Goal: Obtain resource: Obtain resource

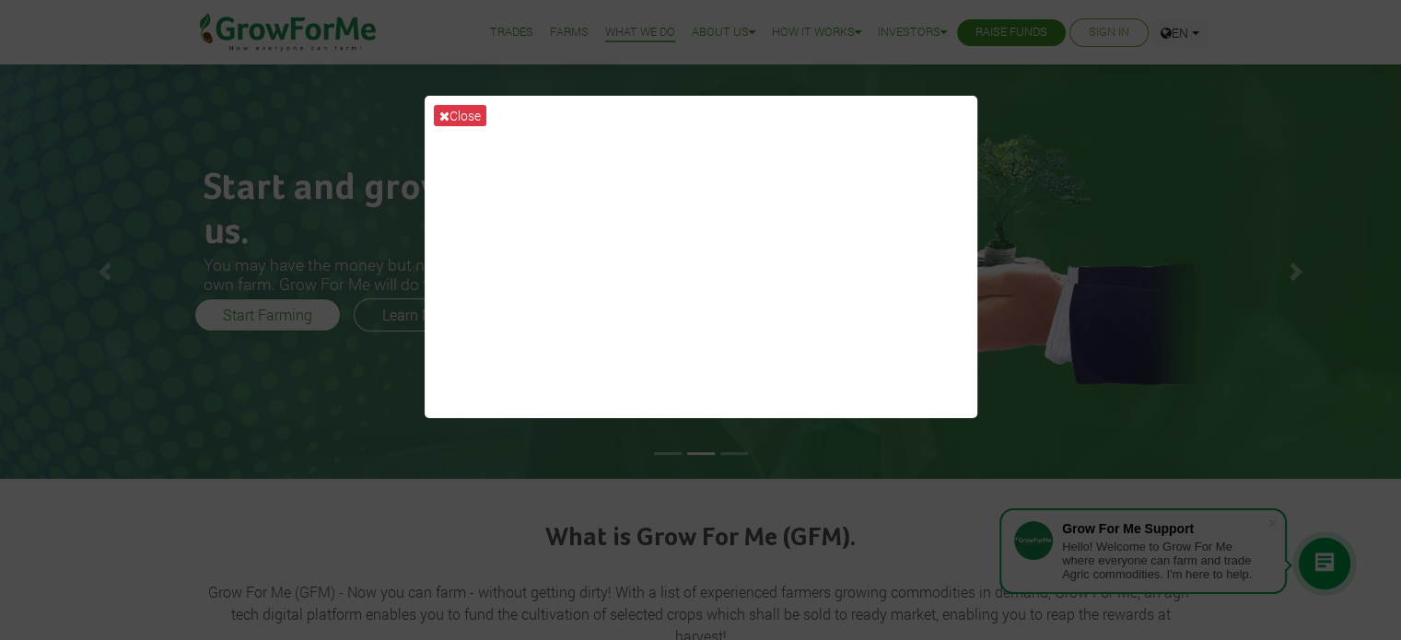
click at [1065, 124] on div "Close" at bounding box center [700, 320] width 1401 height 640
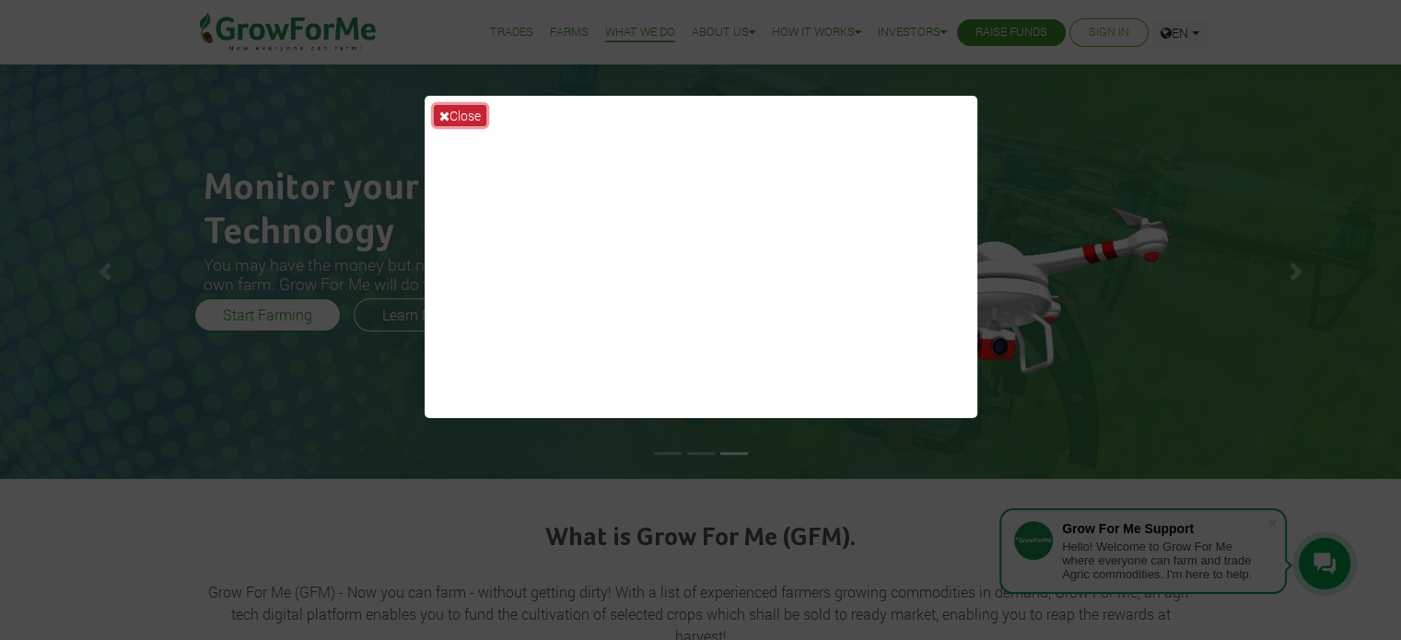
click at [453, 114] on button "Close" at bounding box center [460, 115] width 53 height 21
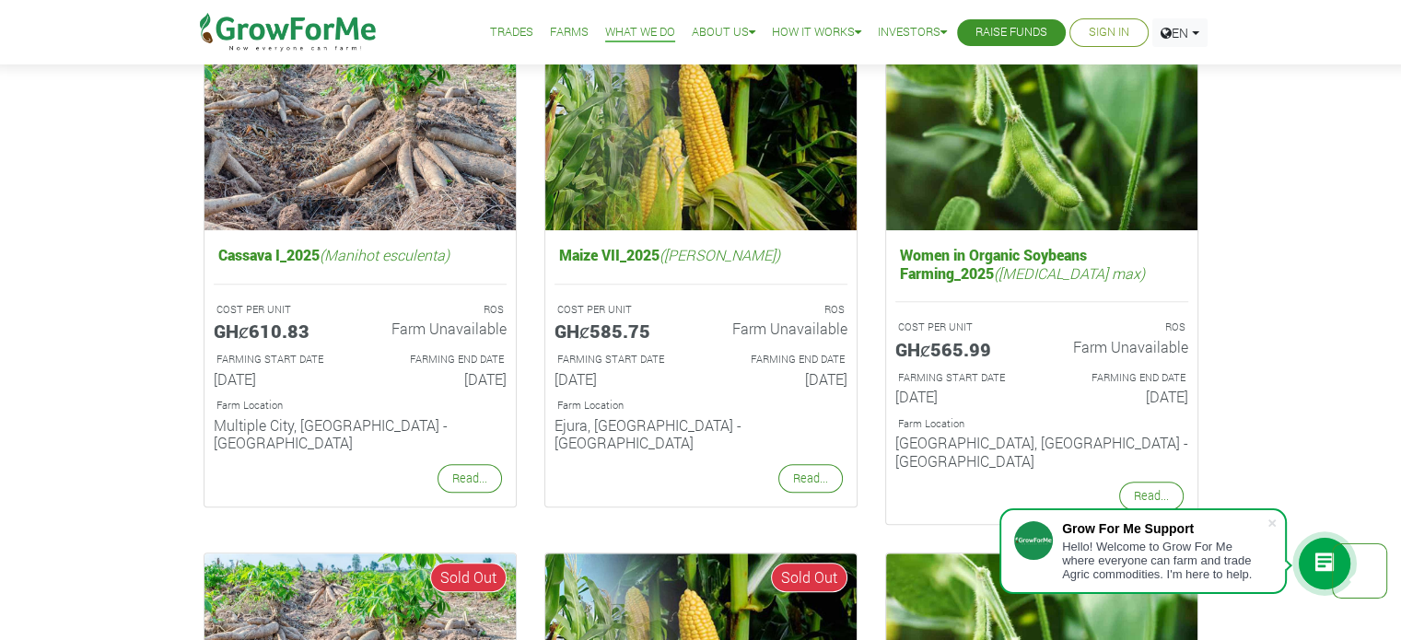
scroll to position [1291, 0]
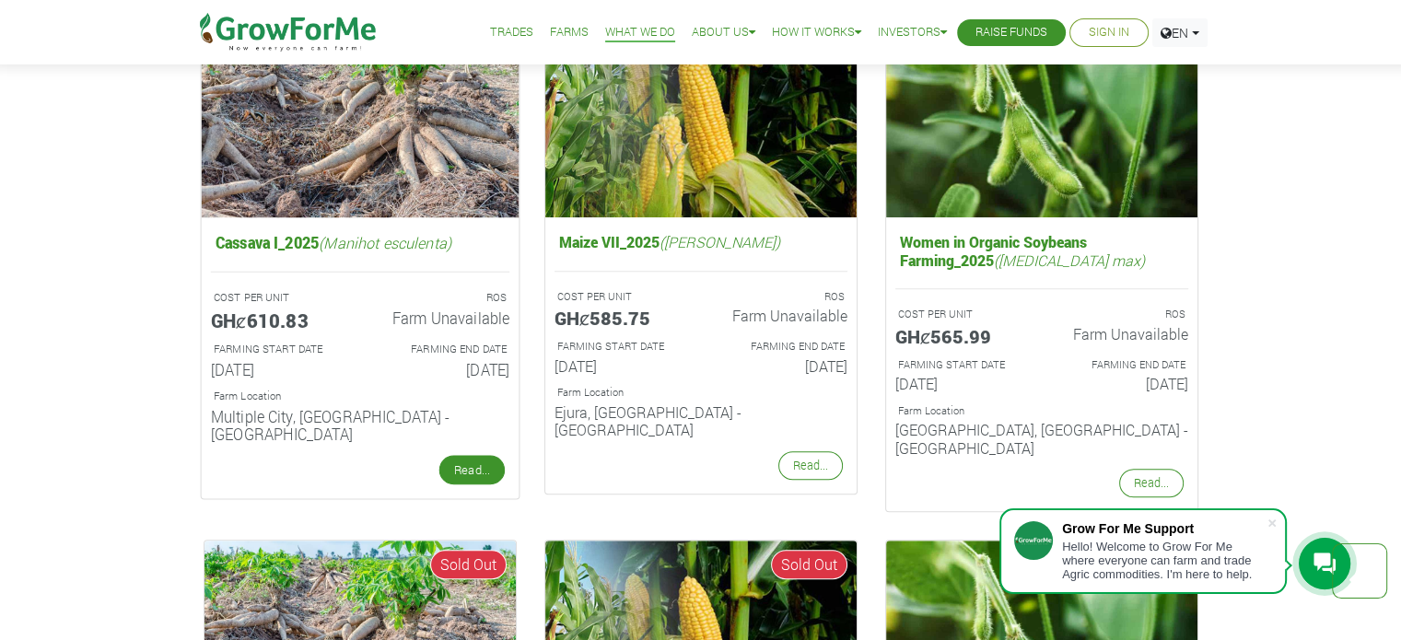
click at [461, 455] on link "Read..." at bounding box center [470, 469] width 65 height 29
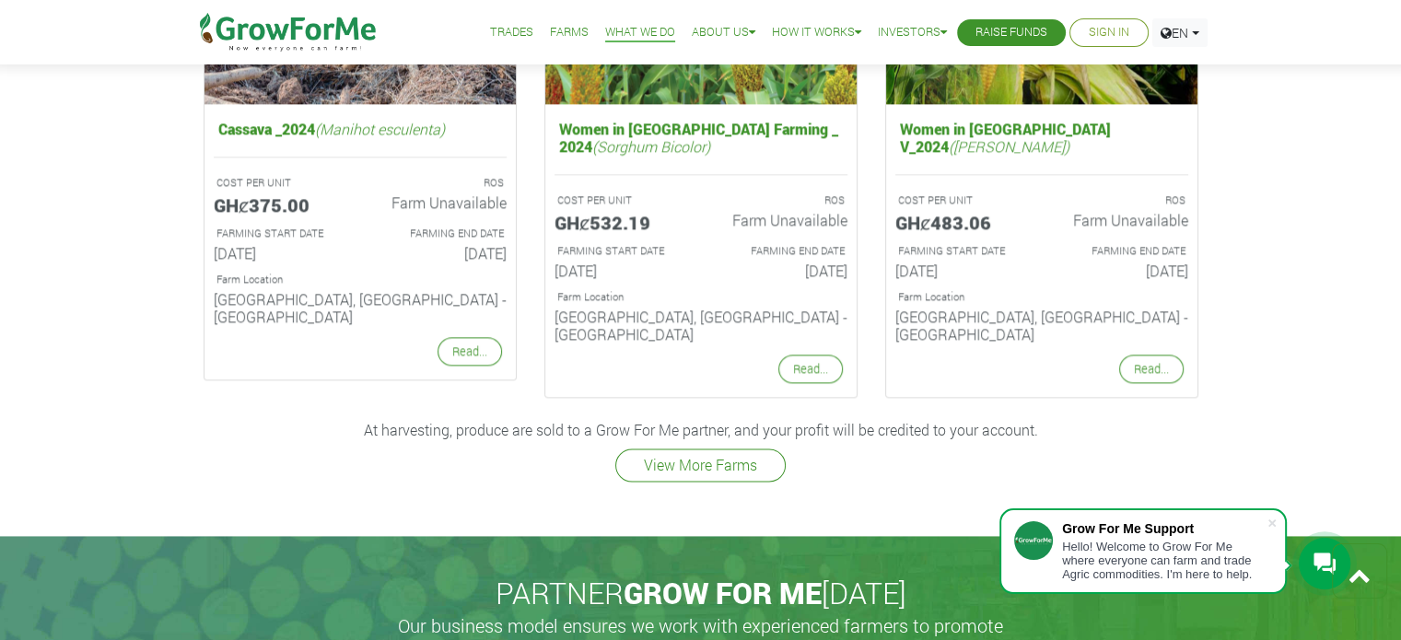
scroll to position [2454, 0]
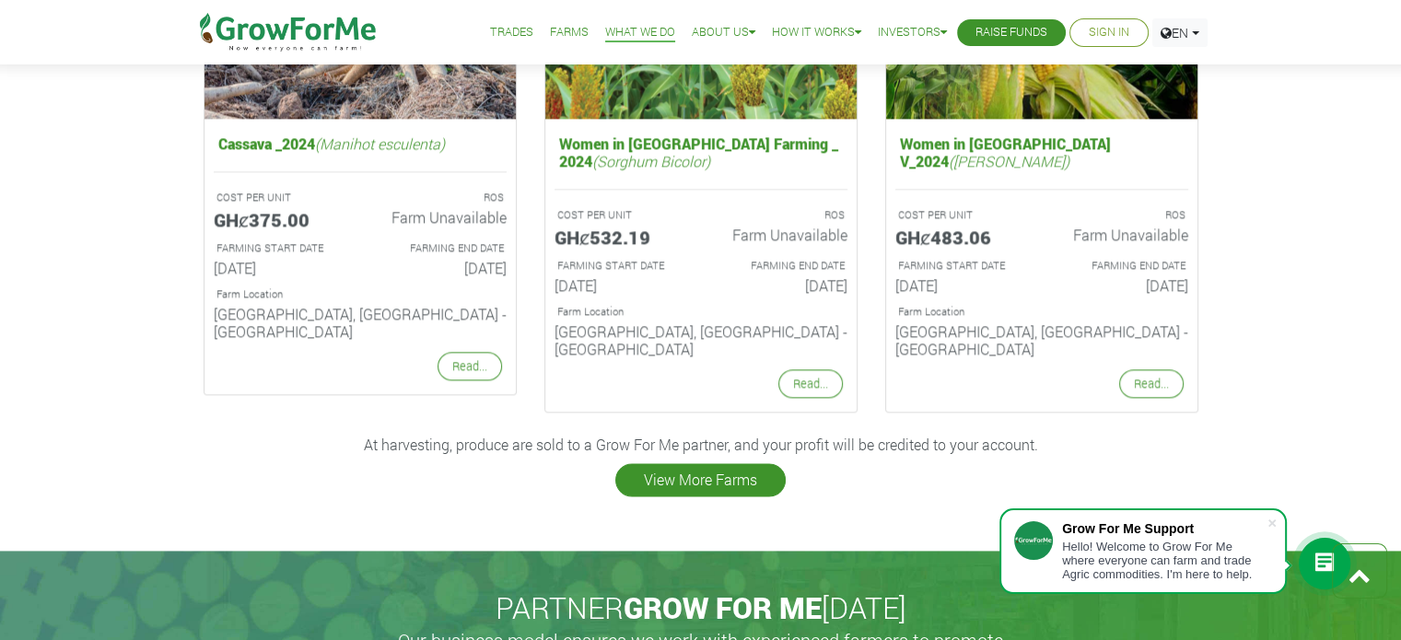
click at [657, 463] on link "View More Farms" at bounding box center [700, 479] width 170 height 33
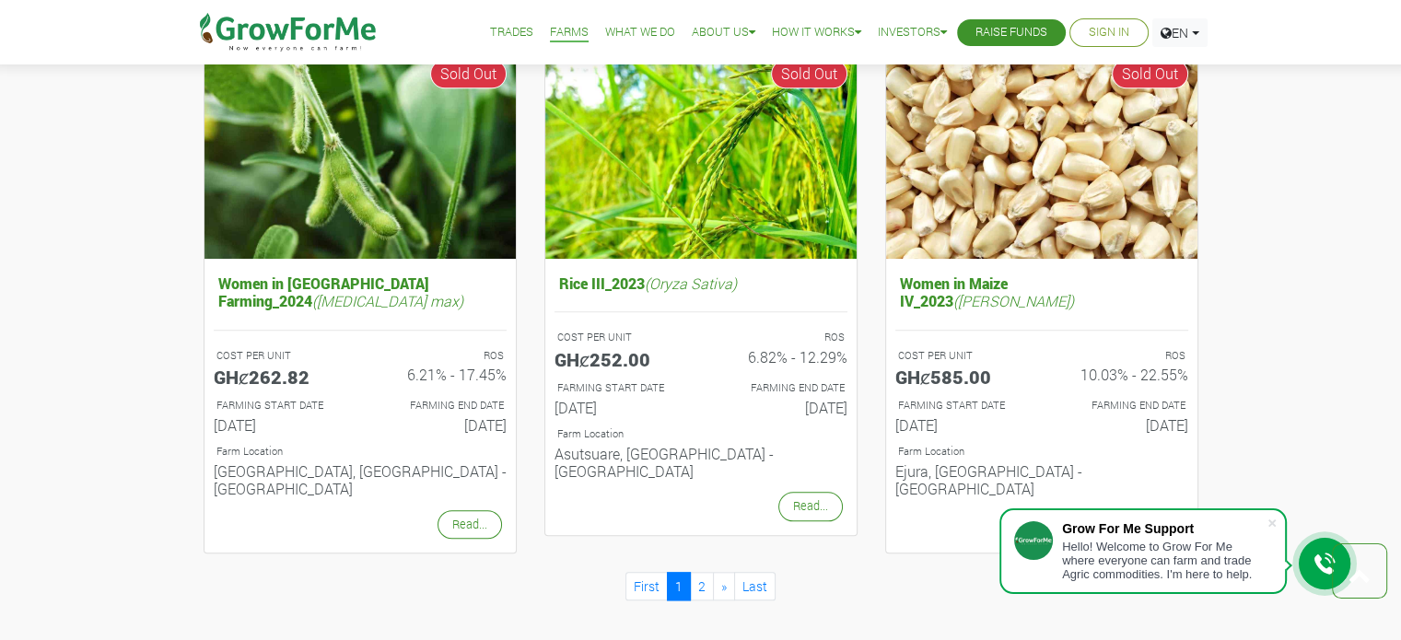
scroll to position [1814, 0]
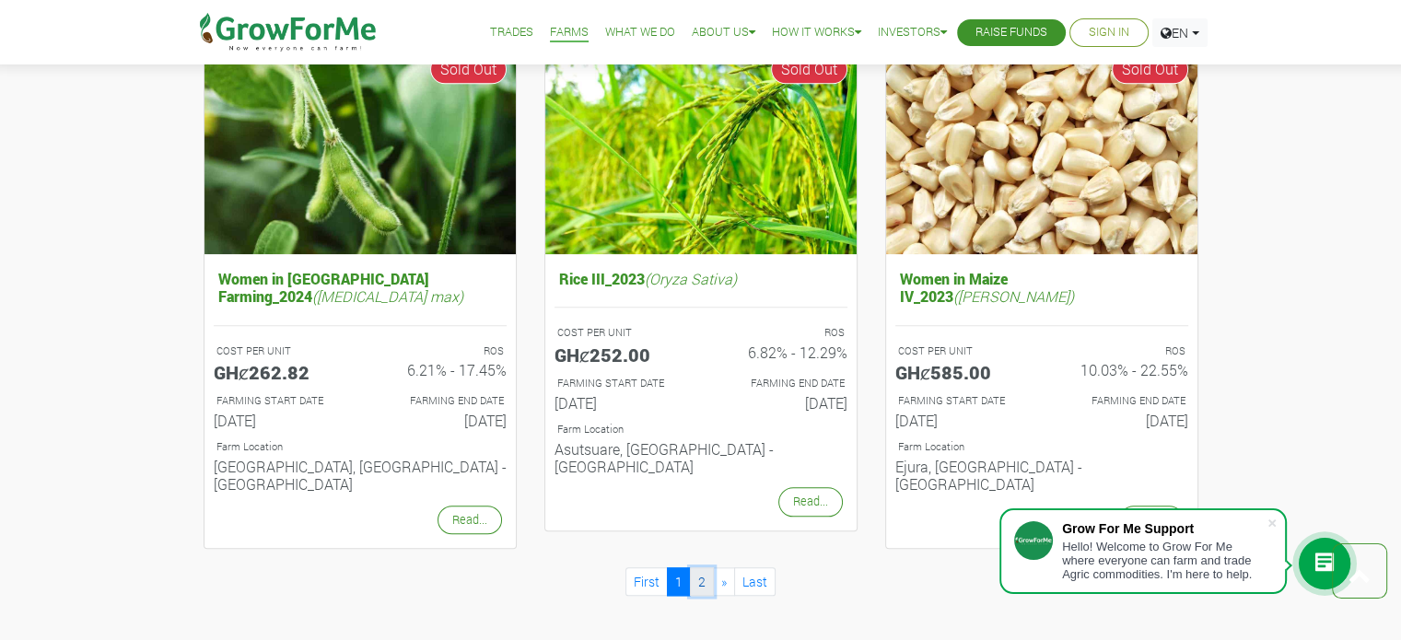
click at [696, 567] on link "2" at bounding box center [702, 581] width 24 height 29
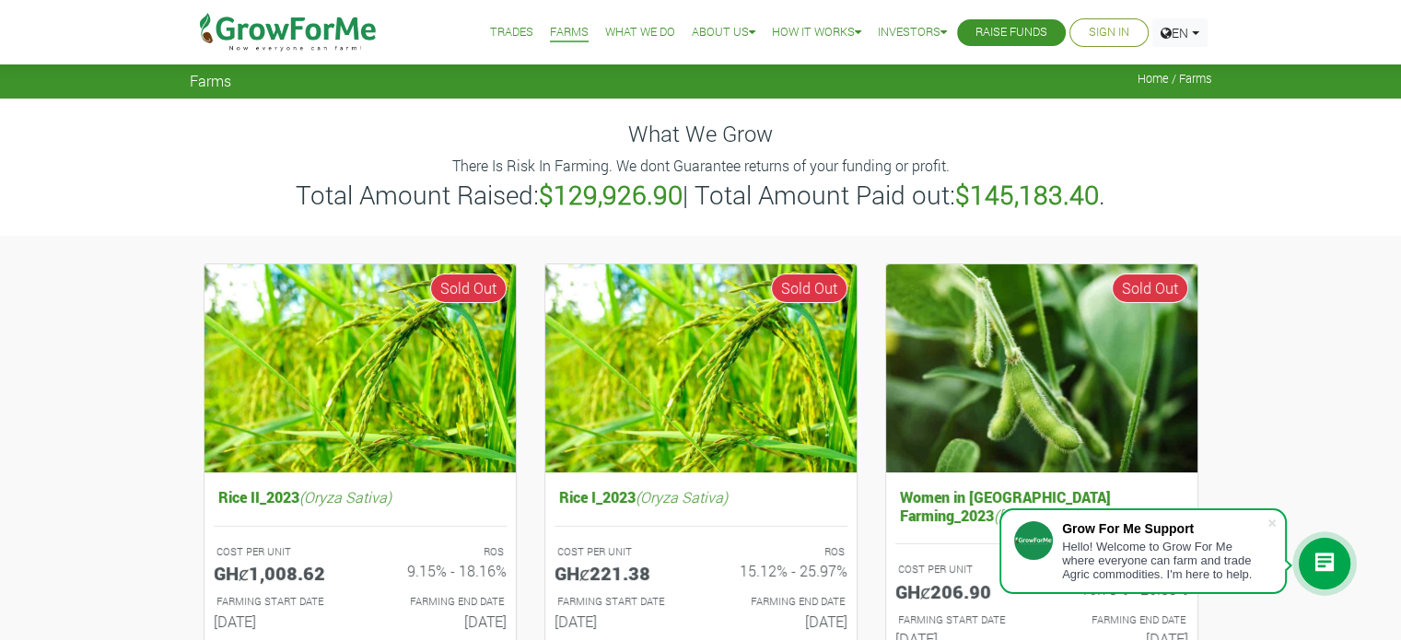
drag, startPoint x: 1414, startPoint y: 62, endPoint x: 1411, endPoint y: 6, distance: 55.3
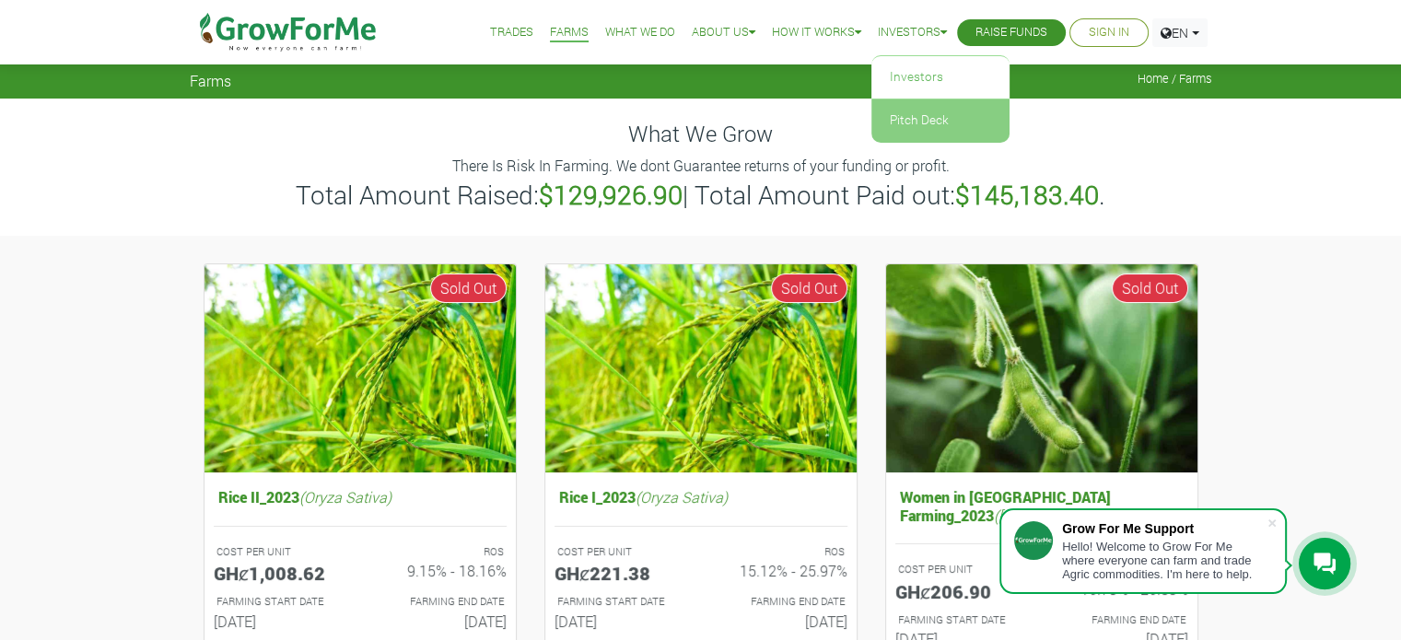
click at [928, 110] on link "Pitch Deck" at bounding box center [940, 120] width 138 height 42
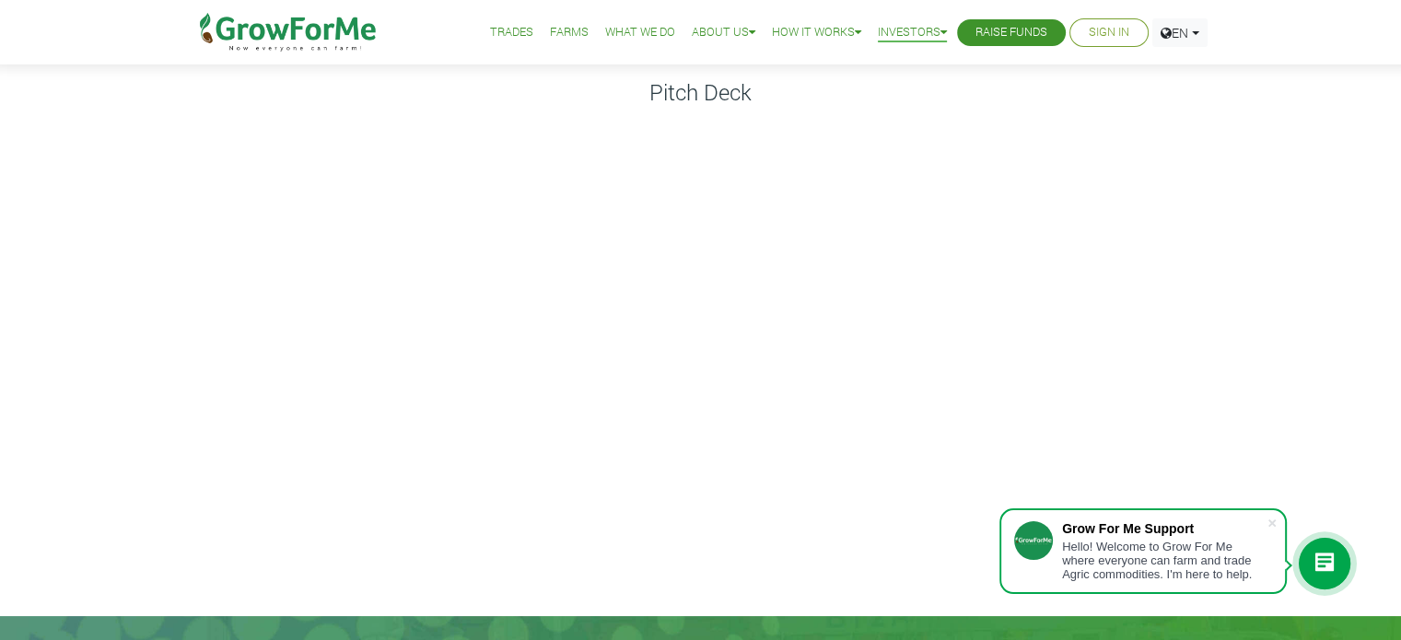
scroll to position [61, 0]
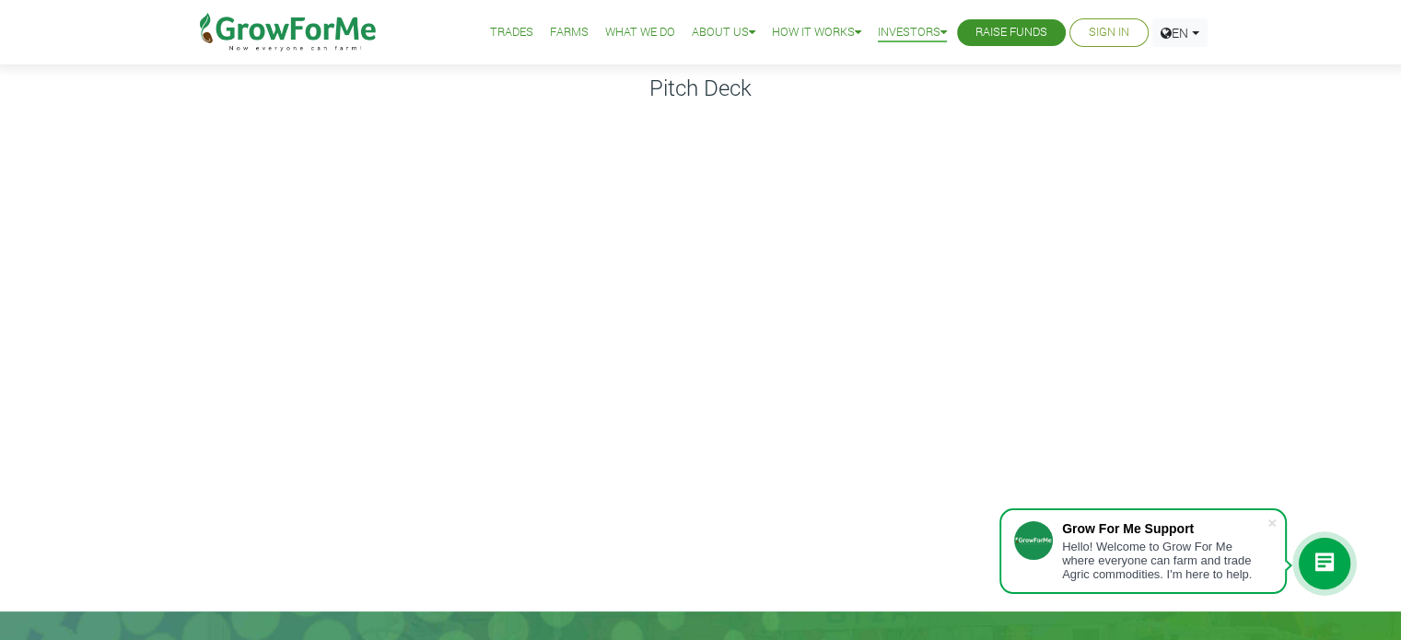
click at [142, 522] on div "Pitch Deck" at bounding box center [700, 325] width 1401 height 574
click at [100, 485] on div "Pitch Deck" at bounding box center [700, 325] width 1401 height 574
click at [1276, 263] on div "Pitch Deck" at bounding box center [700, 325] width 1401 height 574
click at [1243, 207] on div "Pitch Deck" at bounding box center [700, 325] width 1401 height 574
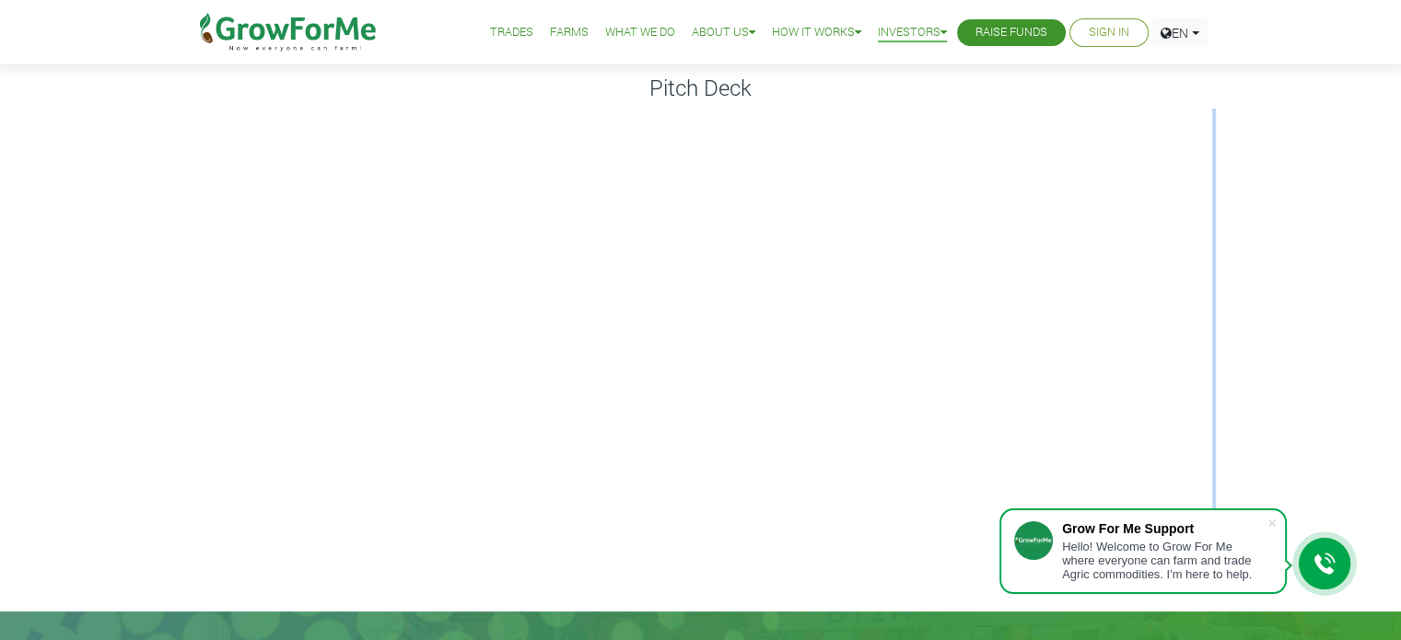
scroll to position [59, 0]
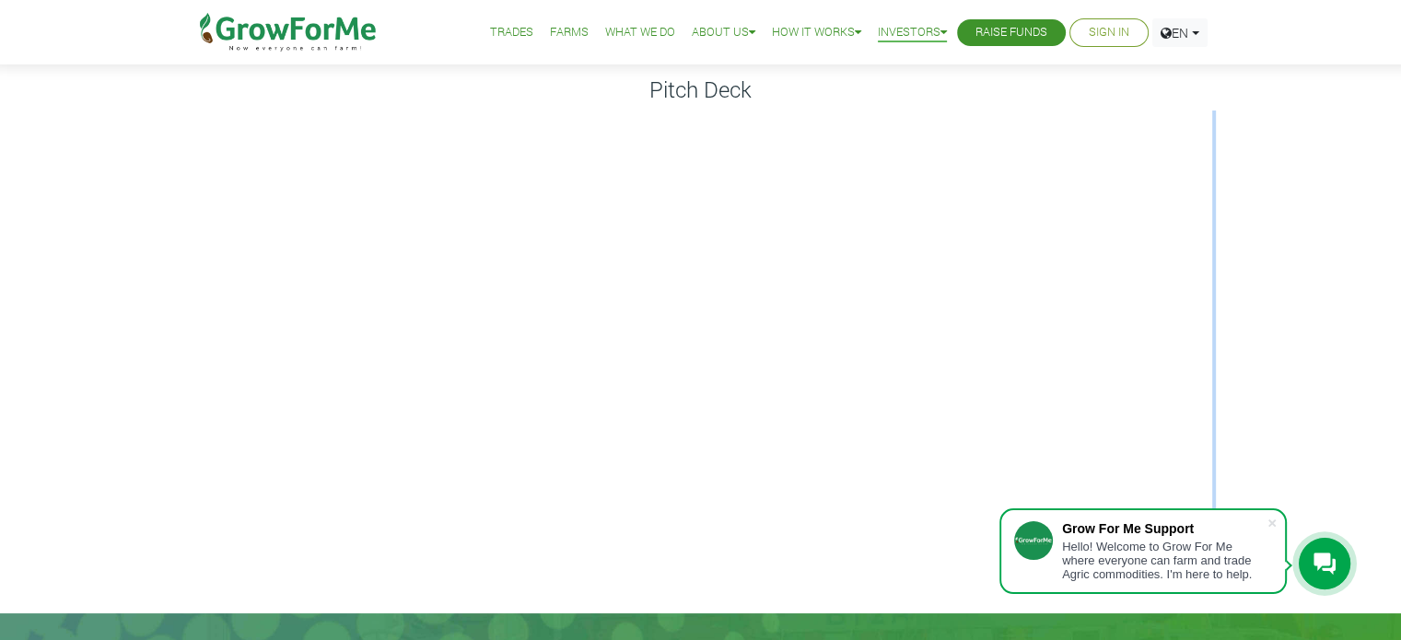
click at [1263, 274] on div "Pitch Deck" at bounding box center [700, 327] width 1401 height 574
click at [1312, 244] on div "Pitch Deck" at bounding box center [700, 327] width 1401 height 574
click at [100, 345] on div "Pitch Deck" at bounding box center [700, 327] width 1401 height 574
click at [1267, 220] on div "Pitch Deck" at bounding box center [700, 327] width 1401 height 574
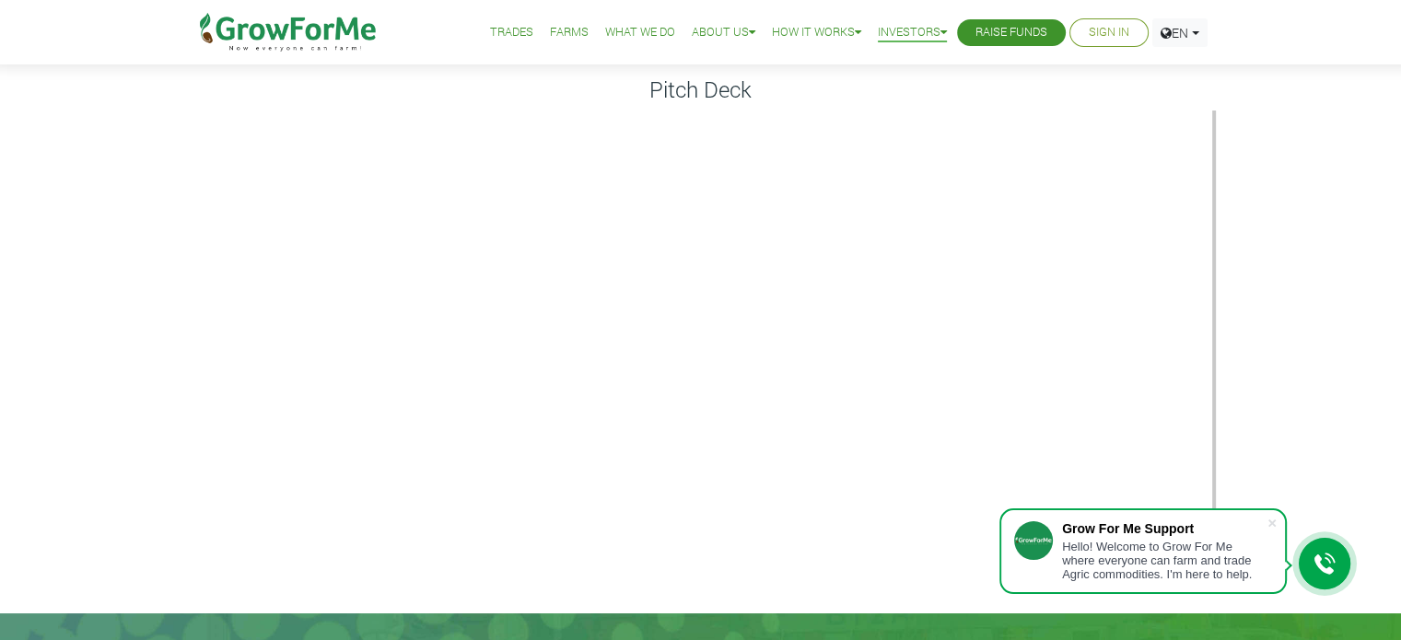
drag, startPoint x: 1135, startPoint y: 227, endPoint x: 1340, endPoint y: 266, distance: 209.2
click at [1340, 266] on div "Pitch Deck" at bounding box center [700, 327] width 1401 height 574
click at [1270, 520] on span at bounding box center [1272, 523] width 18 height 18
